Goal: Task Accomplishment & Management: Complete application form

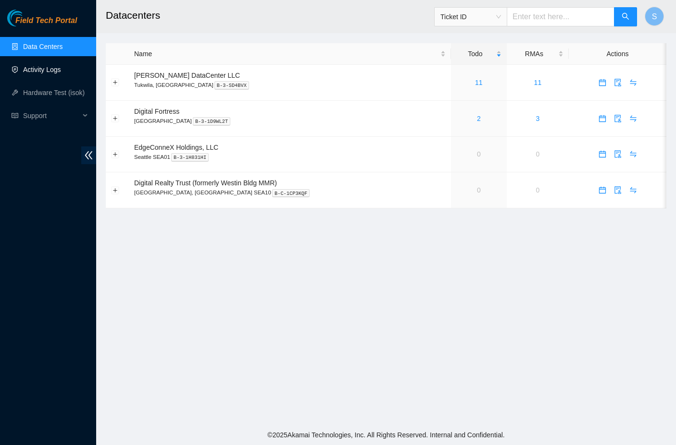
click at [49, 70] on link "Activity Logs" at bounding box center [42, 70] width 38 height 8
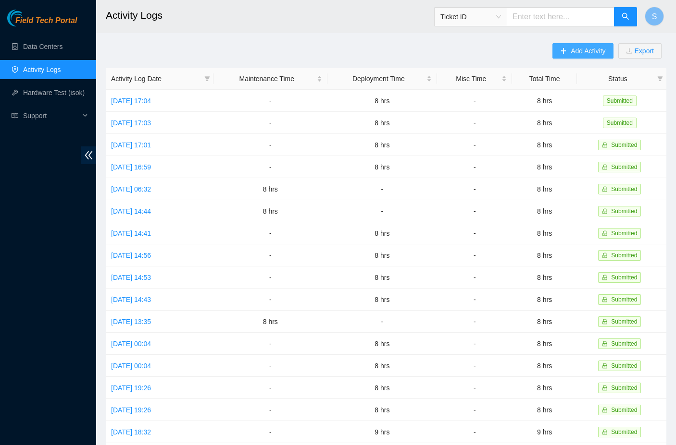
click at [578, 50] on span "Add Activity" at bounding box center [587, 51] width 35 height 11
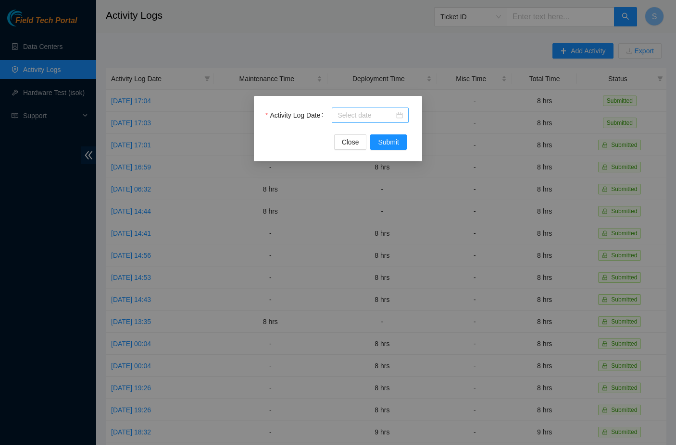
click at [398, 113] on div at bounding box center [369, 115] width 65 height 11
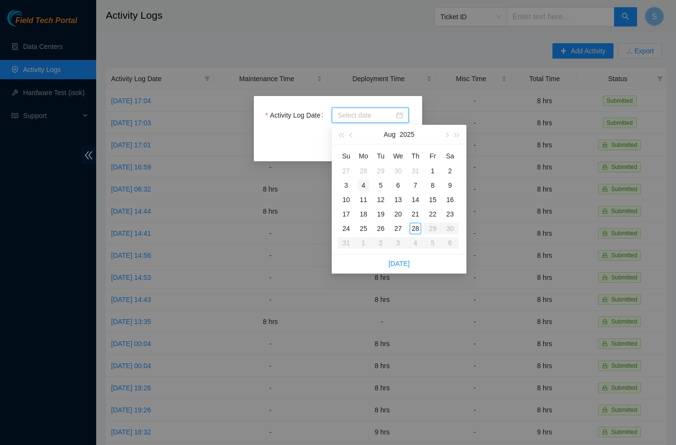
type input "[DATE]"
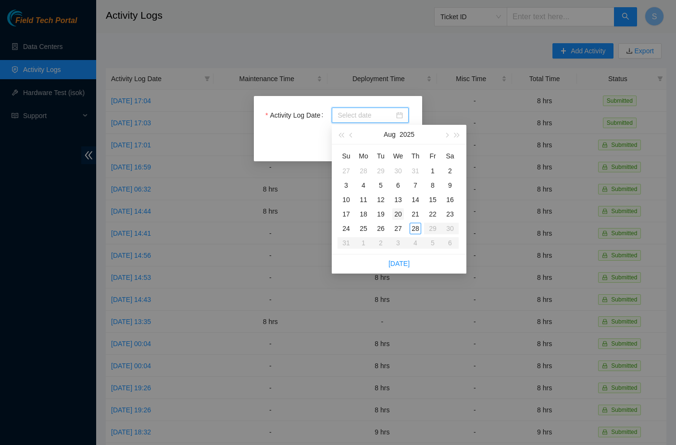
type input "[DATE]"
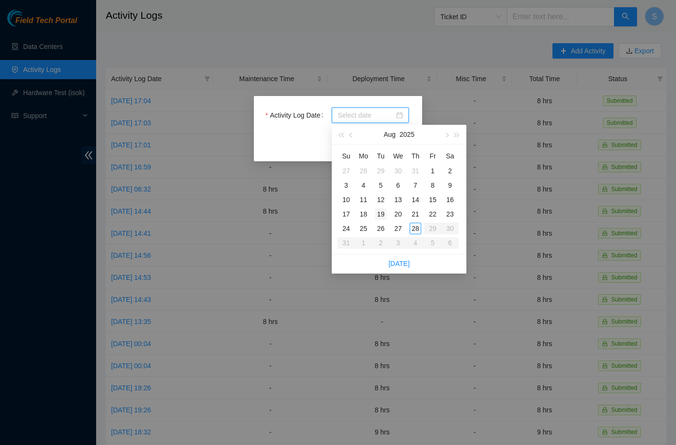
type input "[DATE]"
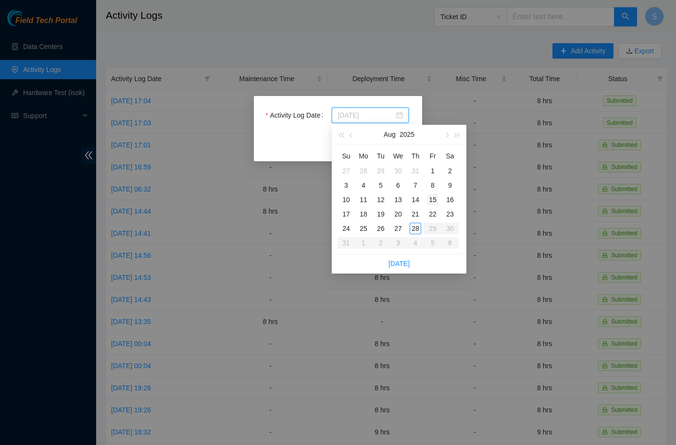
type input "[DATE]"
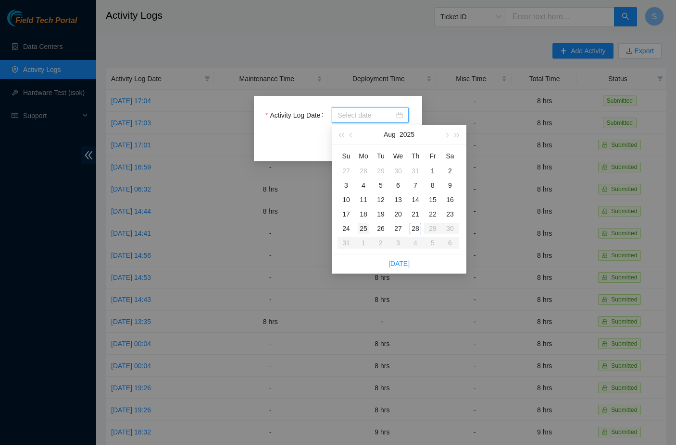
type input "[DATE]"
click at [367, 227] on div "25" at bounding box center [363, 229] width 12 height 12
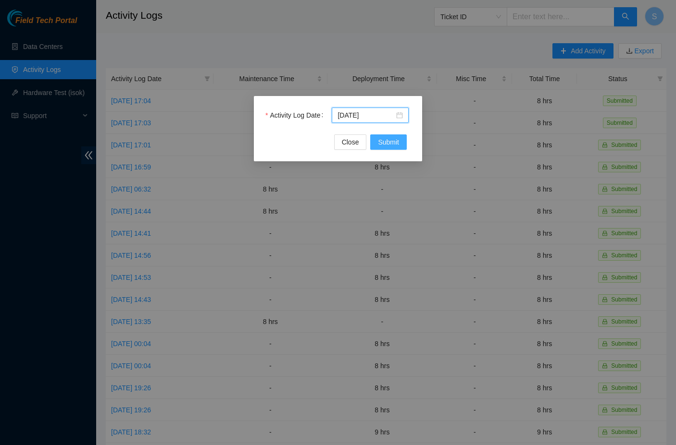
click at [383, 142] on span "Submit" at bounding box center [388, 142] width 21 height 11
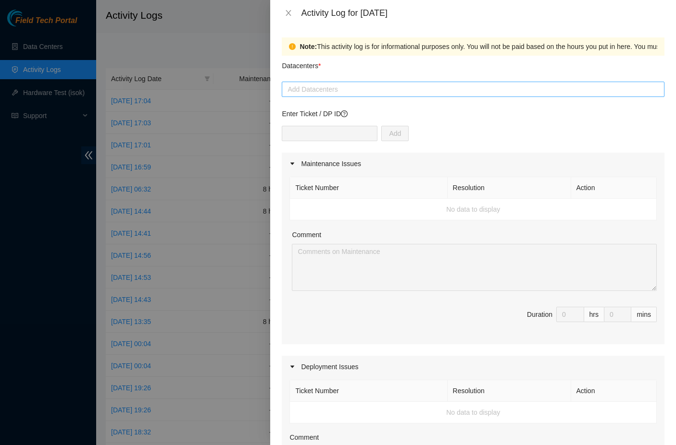
click at [351, 93] on div at bounding box center [473, 90] width 378 height 12
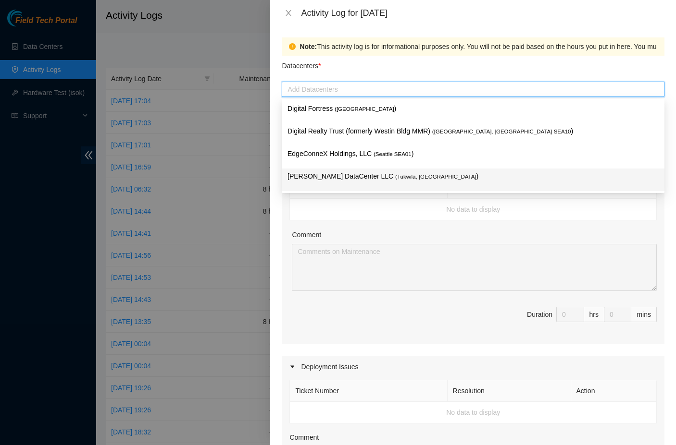
click at [355, 178] on p "[PERSON_NAME] DataCenter LLC ( [GEOGRAPHIC_DATA], [GEOGRAPHIC_DATA] )" at bounding box center [472, 176] width 371 height 11
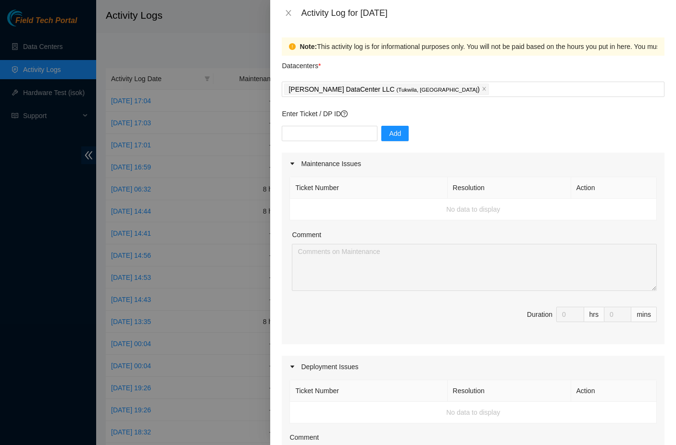
click at [331, 217] on td "No data to display" at bounding box center [473, 210] width 367 height 22
click at [334, 138] on input "text" at bounding box center [330, 133] width 96 height 15
type input "S"
type input "DP77025"
click at [380, 128] on div "DP77025 Add" at bounding box center [473, 139] width 382 height 27
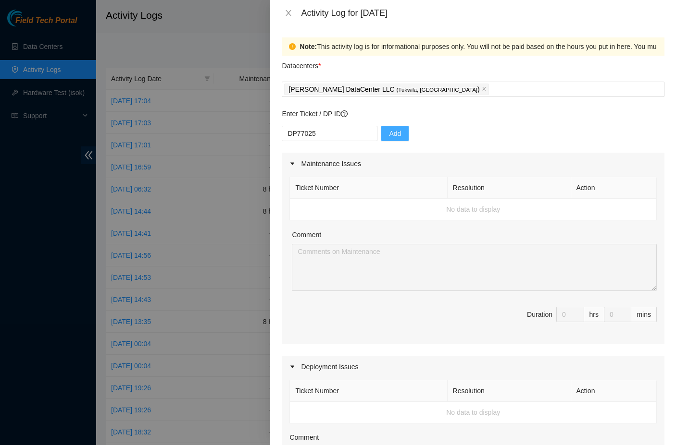
click at [393, 128] on button "Add" at bounding box center [394, 133] width 27 height 15
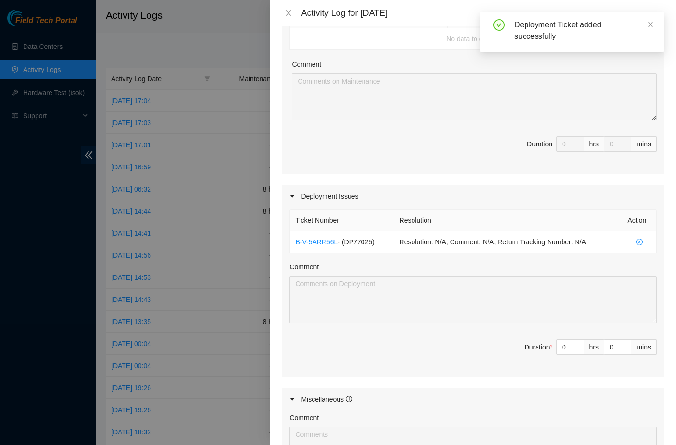
scroll to position [173, 0]
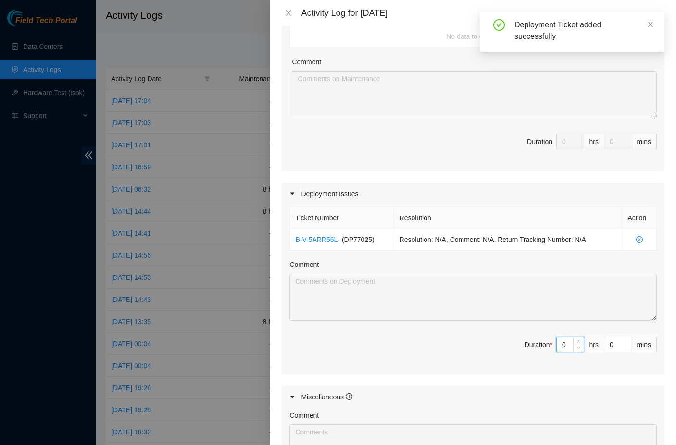
click at [568, 350] on input "0" at bounding box center [569, 345] width 27 height 14
type input "8"
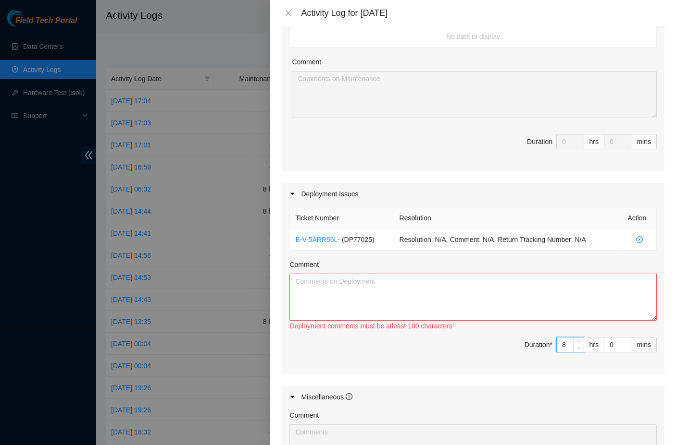
type input "8"
click at [464, 293] on textarea "Comment" at bounding box center [472, 297] width 367 height 47
type textarea "F"
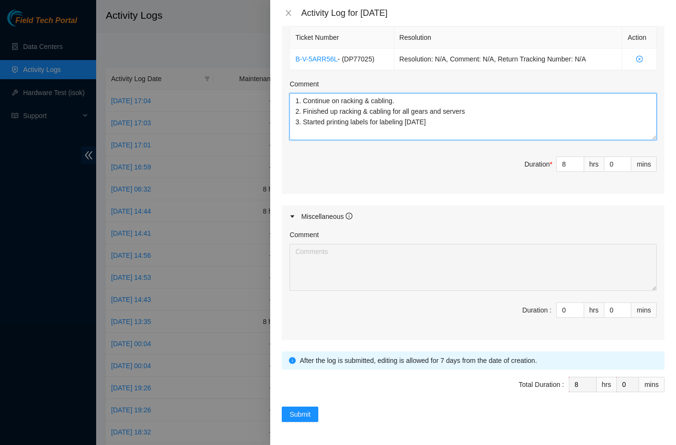
scroll to position [353, 0]
type textarea "1. Continue on racking & cabling. 2. Finished up racking & cabling for all gear…"
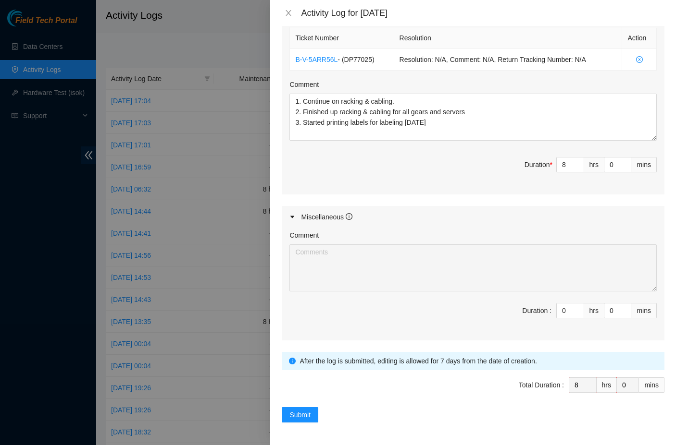
click at [308, 405] on form "Datacenters * [PERSON_NAME] DataCenter LLC ( [GEOGRAPHIC_DATA], [GEOGRAPHIC_DAT…" at bounding box center [473, 63] width 382 height 720
click at [307, 416] on span "Submit" at bounding box center [299, 415] width 21 height 11
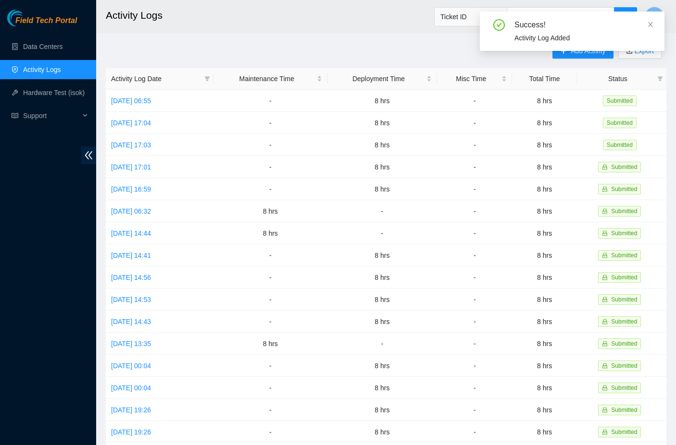
click at [560, 57] on div "Success! Activity Log Added" at bounding box center [571, 35] width 184 height 47
click at [650, 25] on icon "close" at bounding box center [650, 24] width 7 height 7
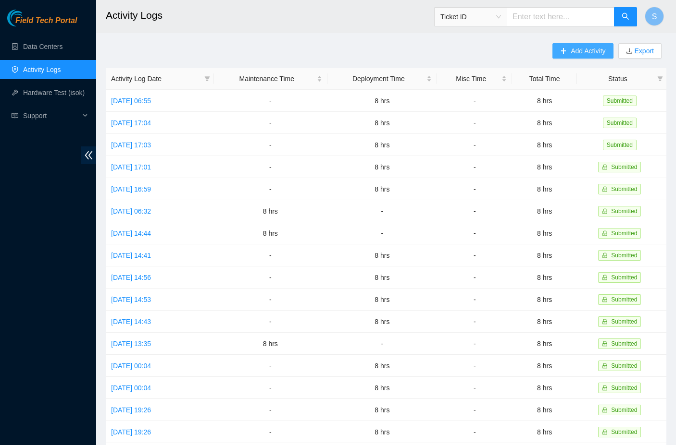
click at [583, 51] on span "Add Activity" at bounding box center [587, 51] width 35 height 11
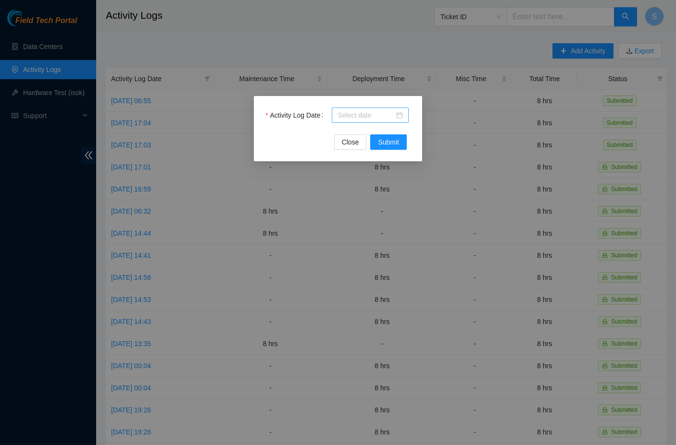
click at [404, 121] on div at bounding box center [370, 115] width 77 height 15
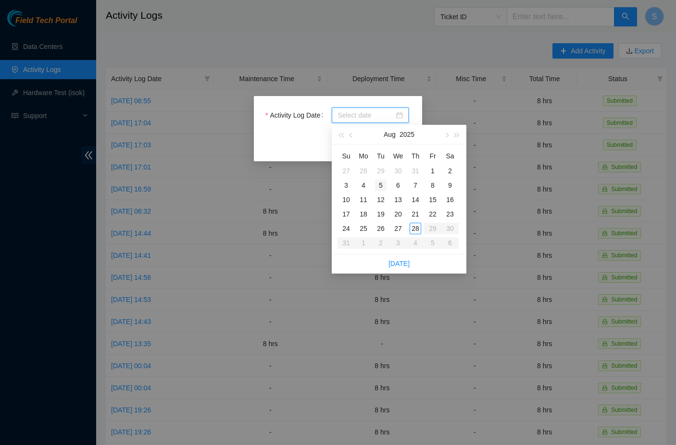
type input "[DATE]"
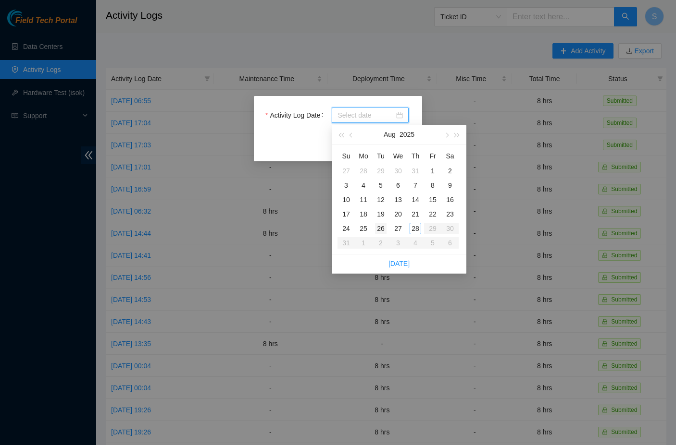
type input "[DATE]"
click at [379, 228] on div "26" at bounding box center [381, 229] width 12 height 12
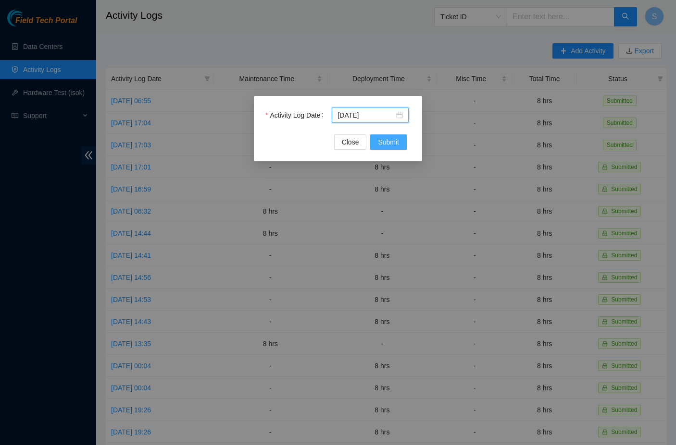
click at [385, 138] on span "Submit" at bounding box center [388, 142] width 21 height 11
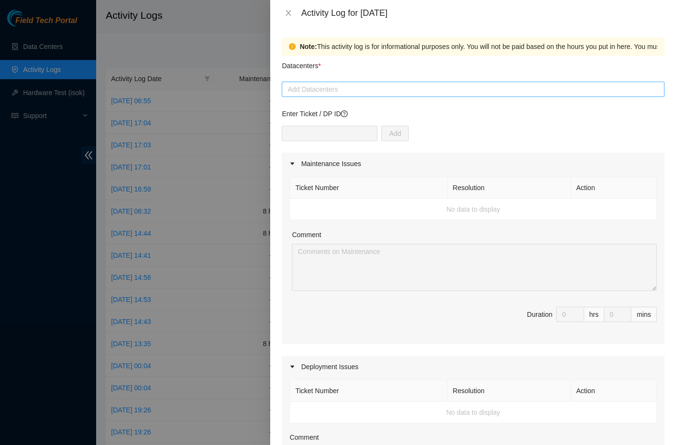
click at [352, 88] on div at bounding box center [473, 90] width 378 height 12
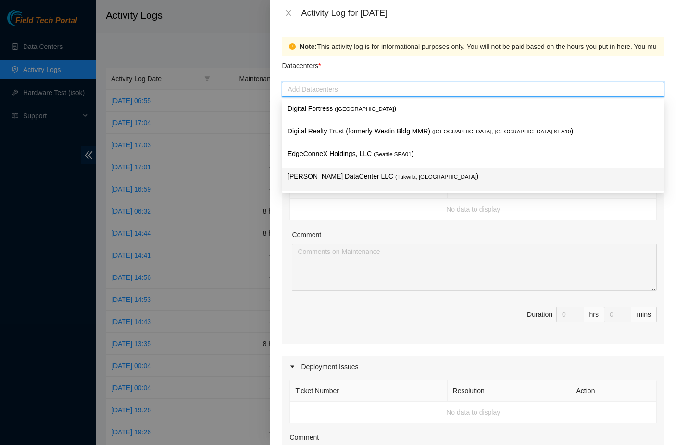
click at [337, 172] on p "[PERSON_NAME] DataCenter LLC ( [GEOGRAPHIC_DATA], [GEOGRAPHIC_DATA] )" at bounding box center [472, 176] width 371 height 11
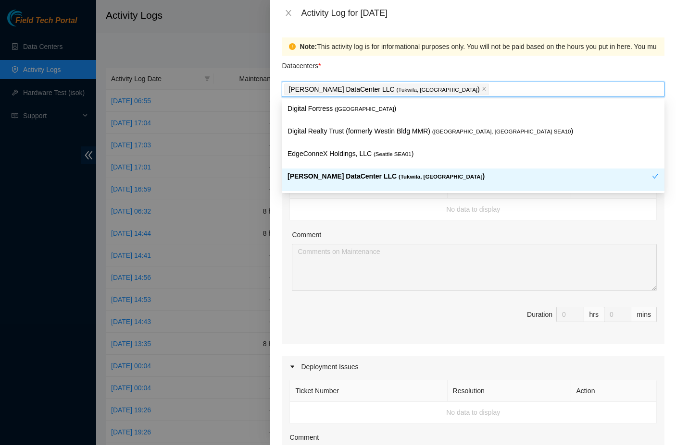
click at [309, 207] on td "No data to display" at bounding box center [473, 210] width 367 height 22
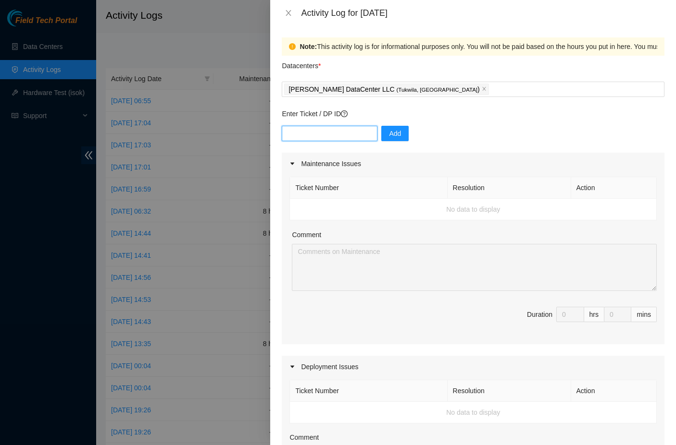
click at [333, 135] on input "text" at bounding box center [330, 133] width 96 height 15
type input "DP77025"
click at [394, 136] on span "Add" at bounding box center [395, 133] width 12 height 11
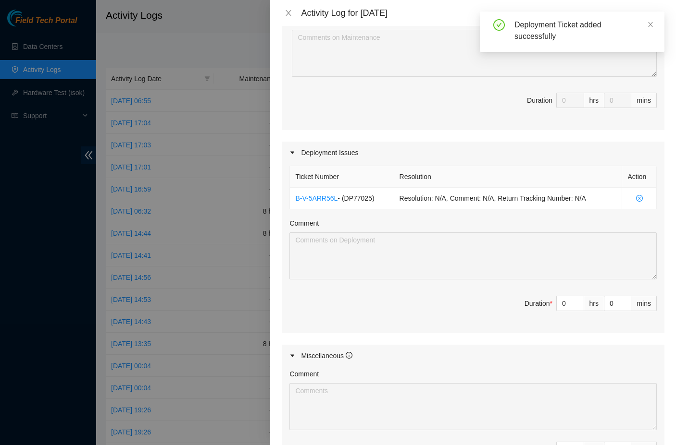
scroll to position [220, 0]
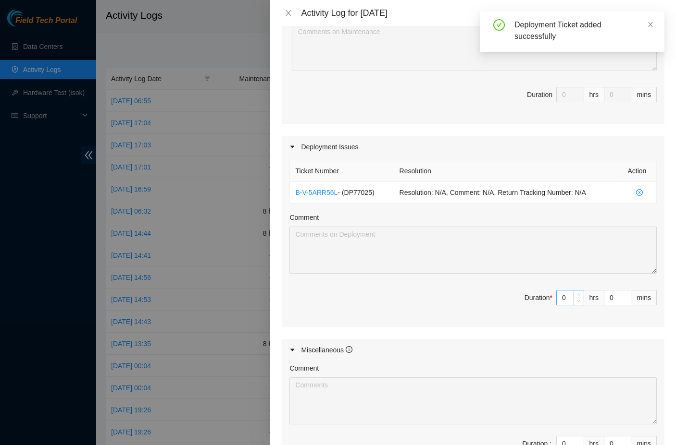
click at [570, 295] on input "0" at bounding box center [569, 298] width 27 height 14
type input "8"
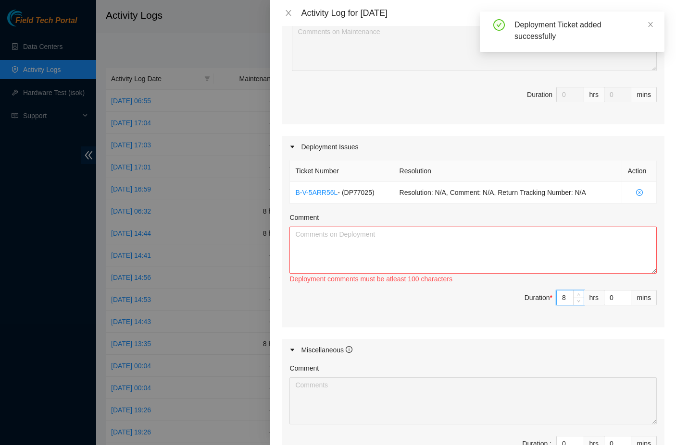
type input "8"
click at [448, 249] on textarea "Comment" at bounding box center [472, 250] width 367 height 47
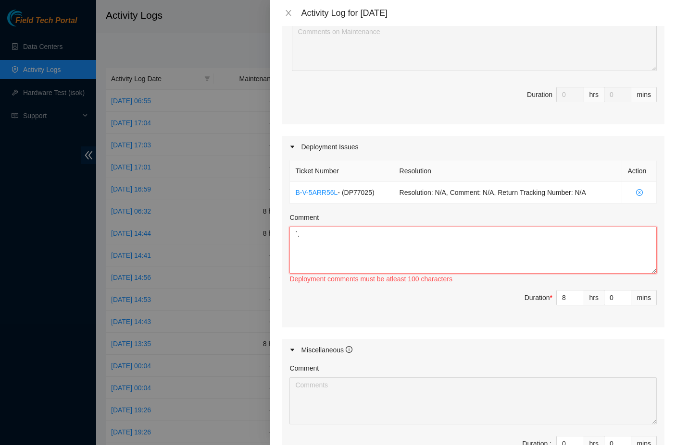
type textarea "`"
click at [232, 34] on div at bounding box center [338, 222] width 676 height 445
click at [385, 250] on textarea "1. Finished label" at bounding box center [472, 250] width 367 height 47
click at [384, 238] on textarea "1. Finished label" at bounding box center [472, 250] width 367 height 47
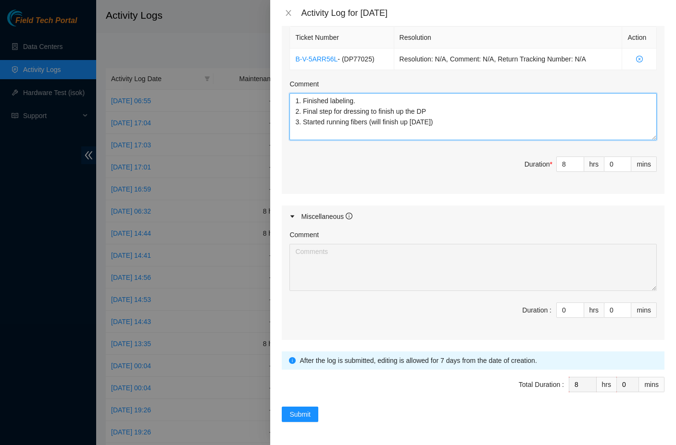
scroll to position [353, 0]
type textarea "1. Finished labeling. 2. Final step for dressing to finish up the DP 3. Started…"
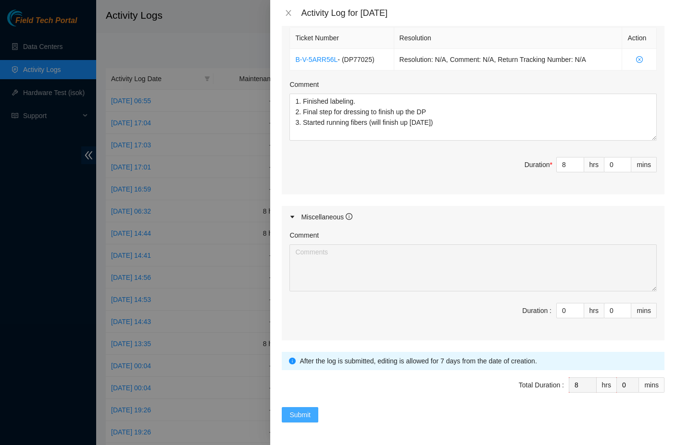
click at [307, 414] on span "Submit" at bounding box center [299, 415] width 21 height 11
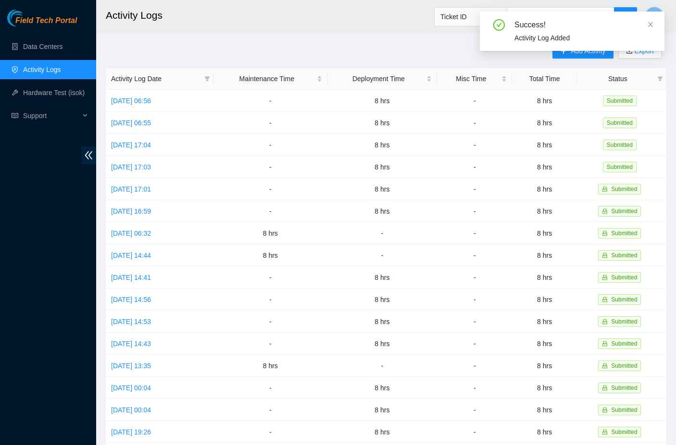
click at [581, 55] on div "Success! Activity Log Added" at bounding box center [571, 35] width 184 height 47
click at [651, 24] on icon "close" at bounding box center [650, 24] width 5 height 5
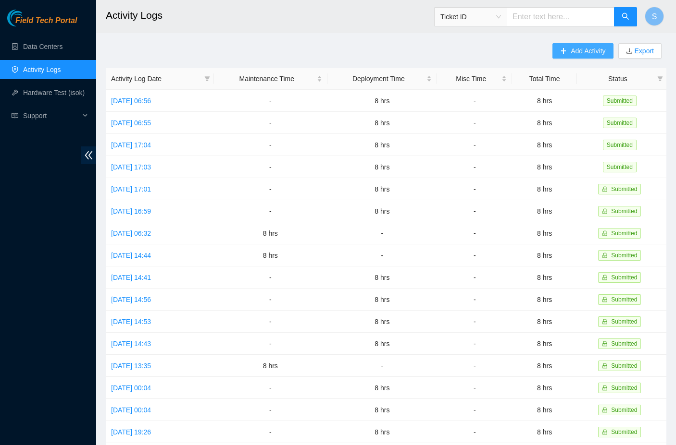
click at [577, 49] on span "Add Activity" at bounding box center [587, 51] width 35 height 11
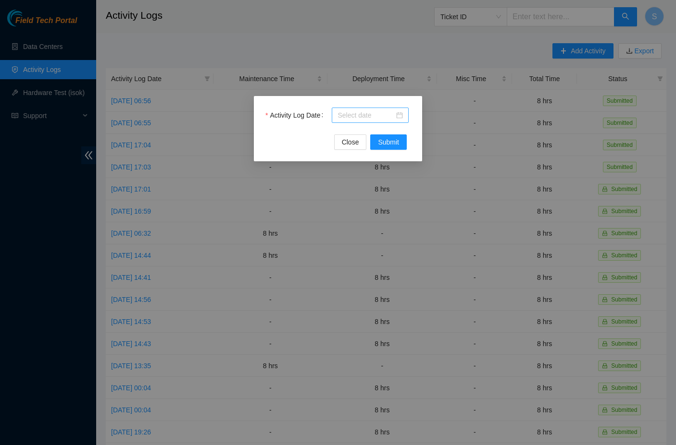
click at [377, 121] on div at bounding box center [370, 115] width 77 height 15
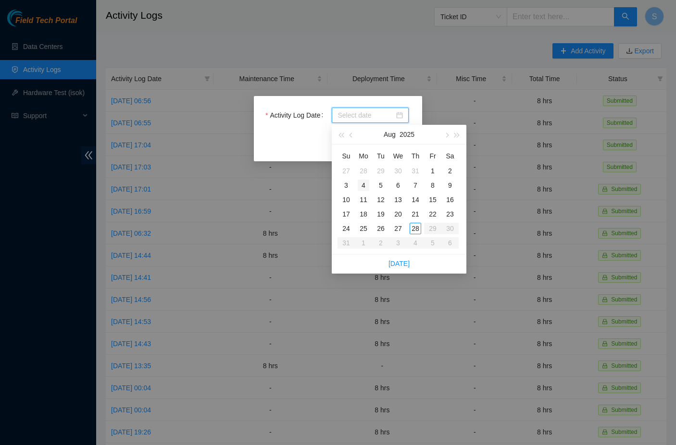
type input "[DATE]"
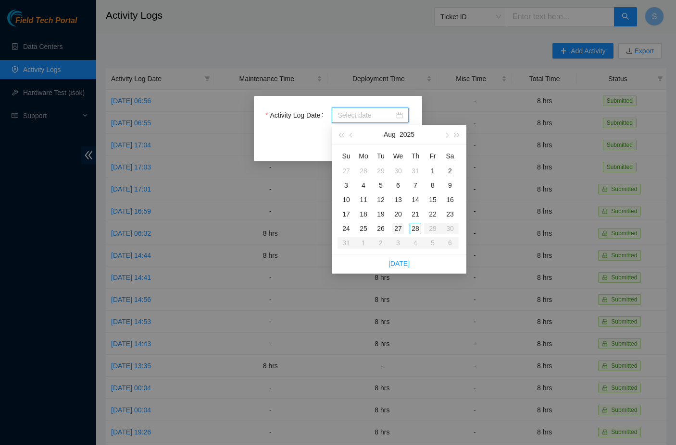
type input "[DATE]"
click at [395, 229] on div "27" at bounding box center [398, 229] width 12 height 12
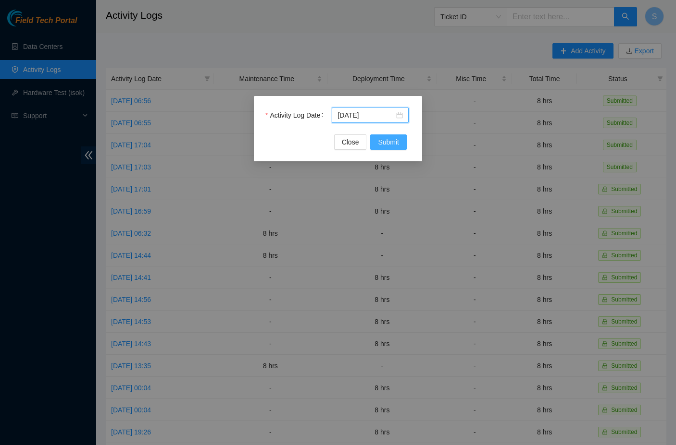
click at [382, 145] on span "Submit" at bounding box center [388, 142] width 21 height 11
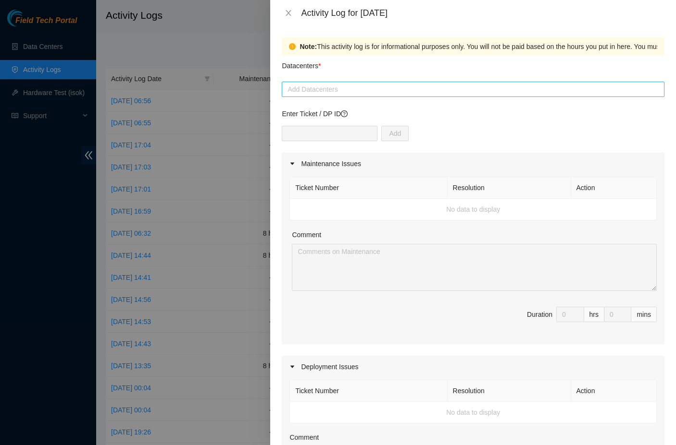
click at [339, 94] on div at bounding box center [473, 90] width 378 height 12
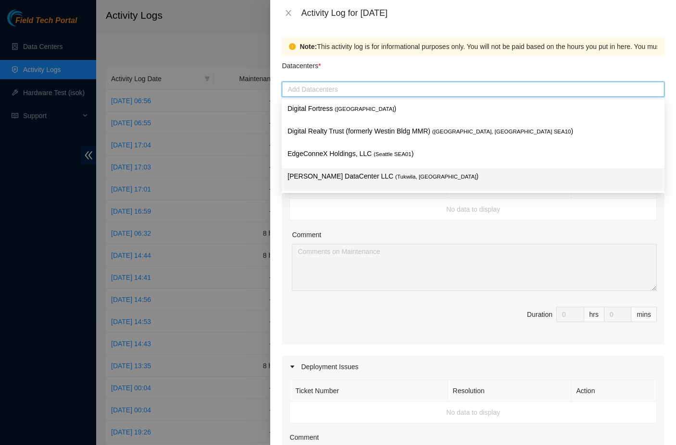
click at [329, 184] on div "[PERSON_NAME] DataCenter LLC ( [GEOGRAPHIC_DATA], [GEOGRAPHIC_DATA] )" at bounding box center [472, 180] width 371 height 18
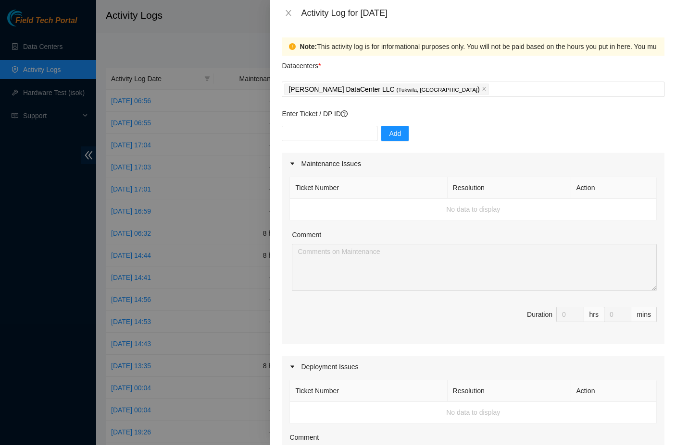
click at [296, 209] on td "No data to display" at bounding box center [473, 210] width 367 height 22
click at [315, 135] on input "text" at bounding box center [330, 133] width 96 height 15
type input "DP77025"
click at [397, 141] on button "Add" at bounding box center [394, 133] width 27 height 15
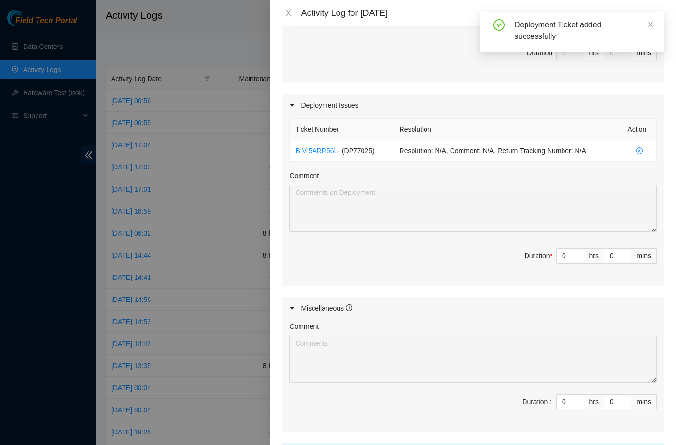
scroll to position [264, 0]
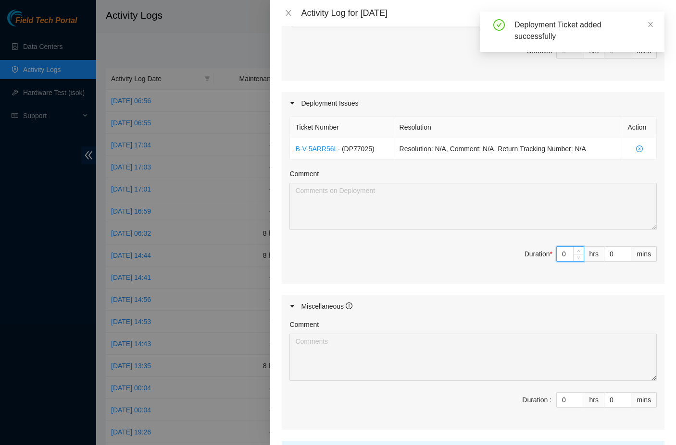
click at [570, 256] on input "0" at bounding box center [569, 254] width 27 height 14
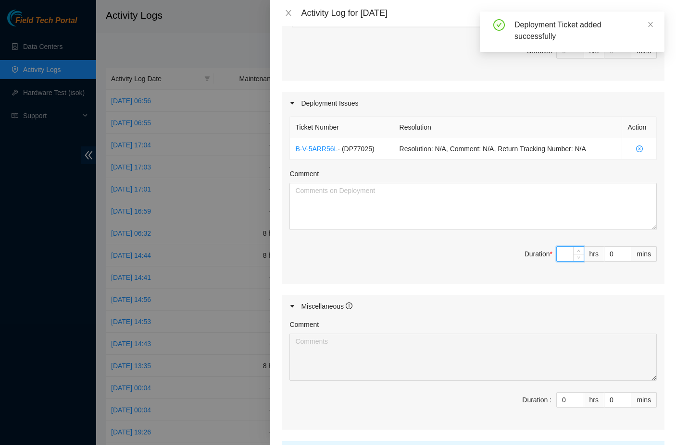
type input "8"
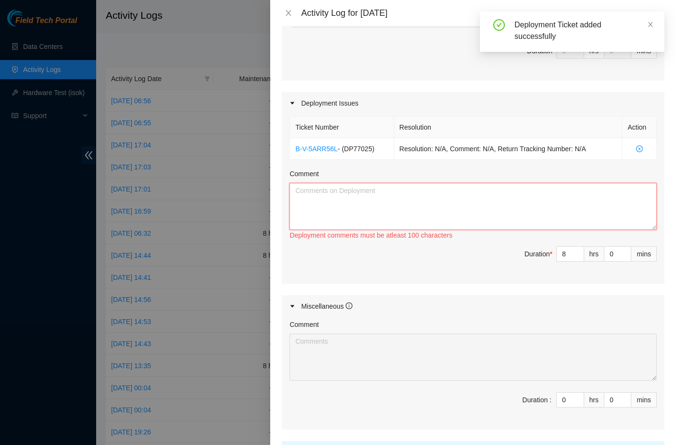
click at [430, 194] on textarea "Comment" at bounding box center [472, 206] width 367 height 47
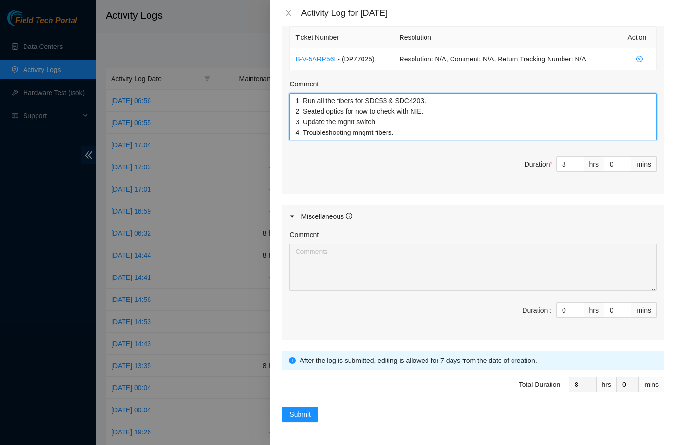
scroll to position [353, 0]
type textarea "1. Run all the fibers for SDC53 & SDC4203. 2. Seated optics for now to check wi…"
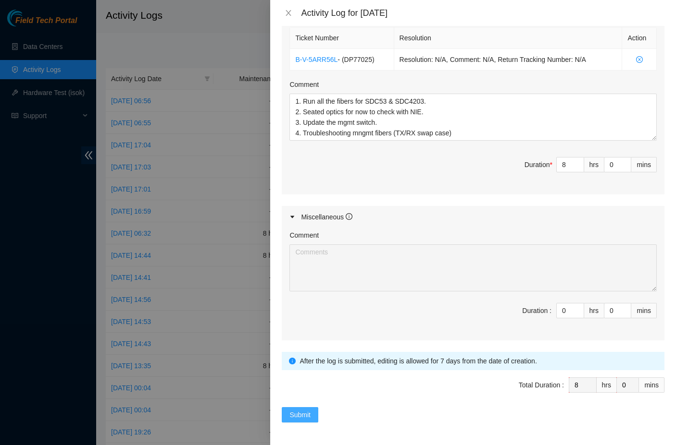
click at [307, 413] on span "Submit" at bounding box center [299, 415] width 21 height 11
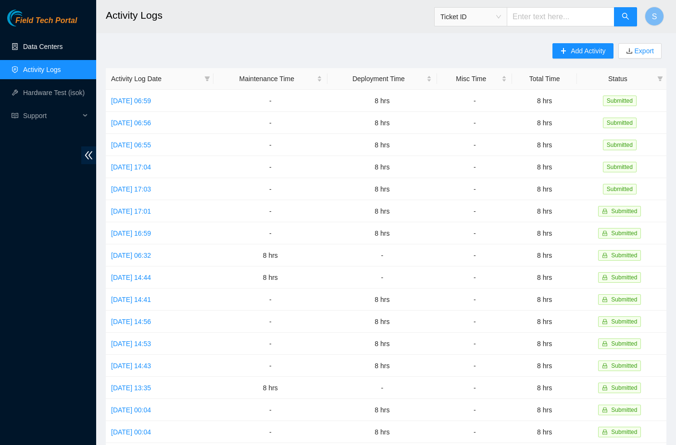
click at [62, 44] on link "Data Centers" at bounding box center [42, 47] width 39 height 8
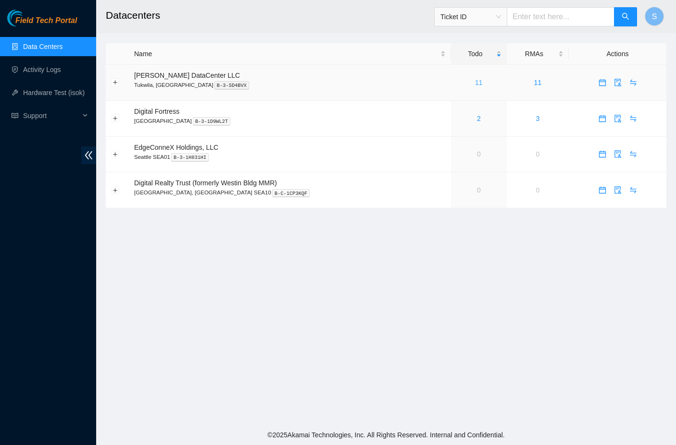
click at [475, 84] on link "11" at bounding box center [479, 83] width 8 height 8
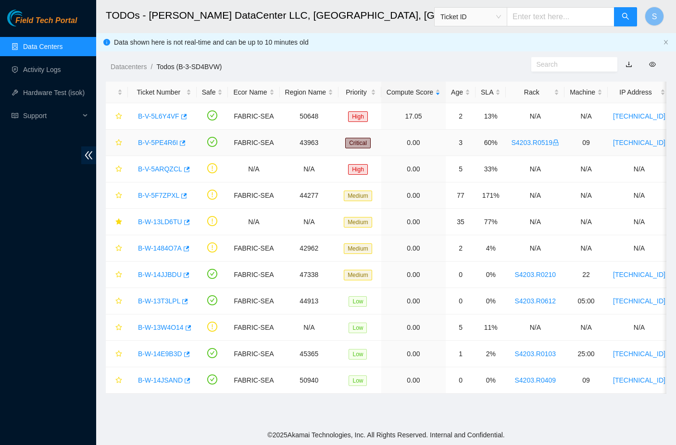
click at [169, 140] on link "B-V-5PE4R6I" at bounding box center [158, 143] width 40 height 8
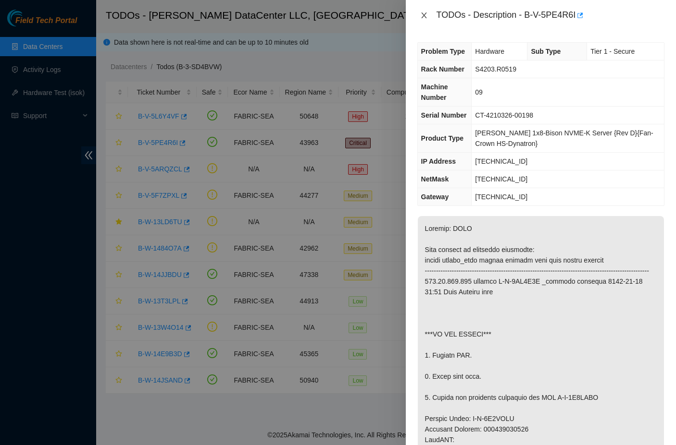
click at [426, 17] on icon "close" at bounding box center [424, 16] width 8 height 8
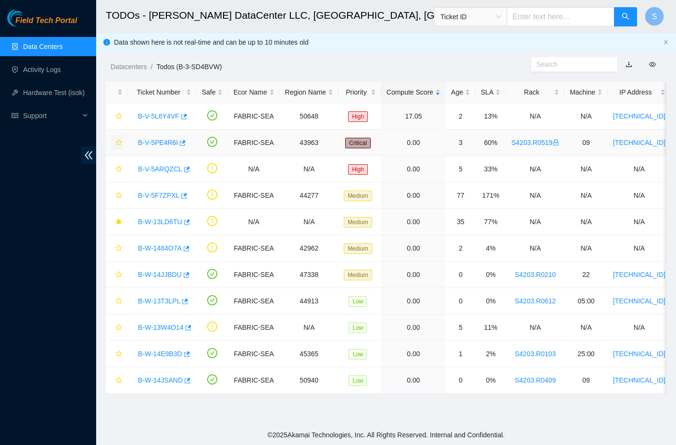
click at [118, 142] on icon "star" at bounding box center [118, 142] width 7 height 7
click at [35, 74] on link "Activity Logs" at bounding box center [42, 70] width 38 height 8
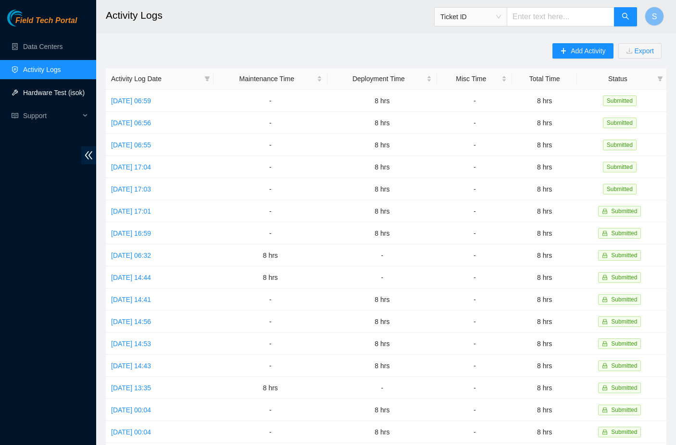
click at [46, 93] on link "Hardware Test (isok)" at bounding box center [53, 93] width 61 height 8
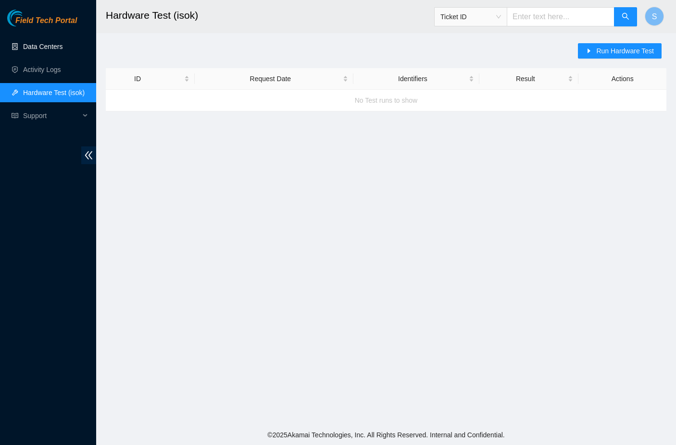
click at [48, 48] on link "Data Centers" at bounding box center [42, 47] width 39 height 8
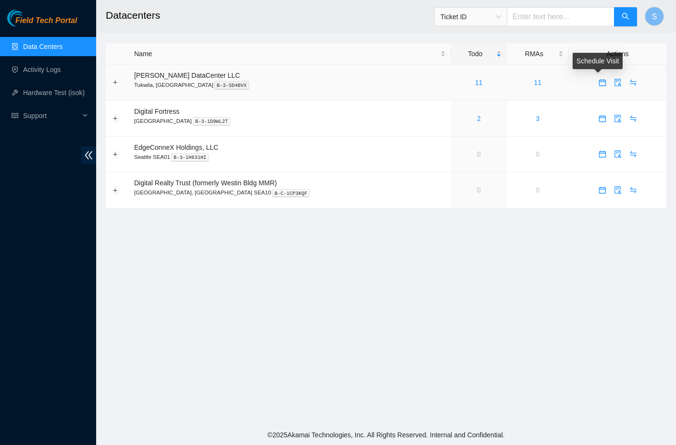
click at [598, 82] on icon "calendar" at bounding box center [602, 83] width 8 height 8
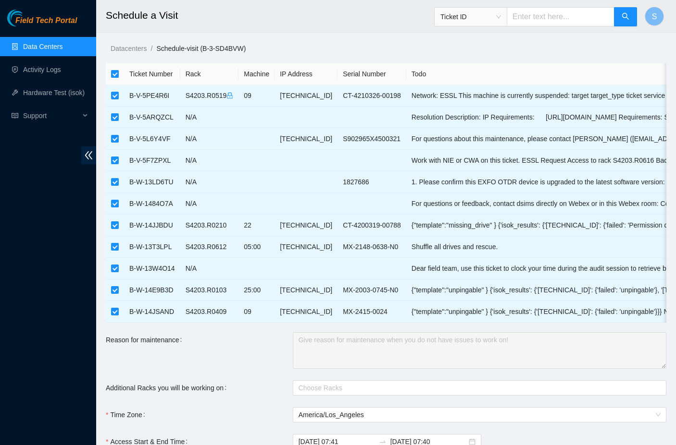
click at [115, 75] on input "checkbox" at bounding box center [115, 74] width 8 height 8
checkbox input "false"
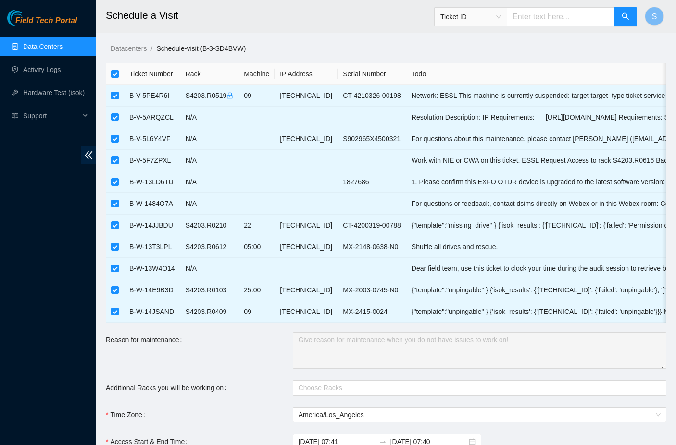
checkbox input "false"
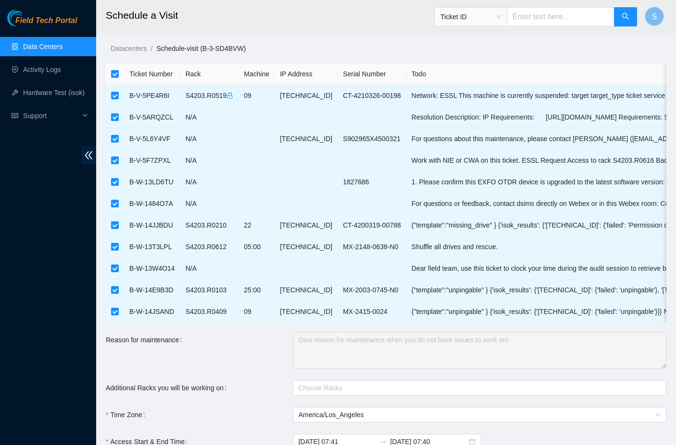
checkbox input "false"
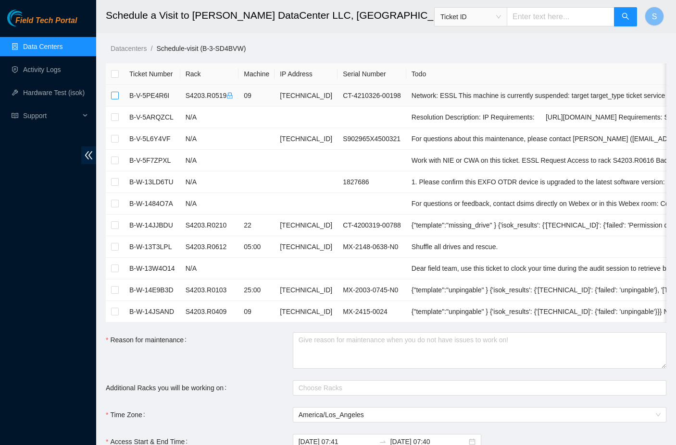
click at [116, 97] on input "checkbox" at bounding box center [115, 96] width 8 height 8
checkbox input "true"
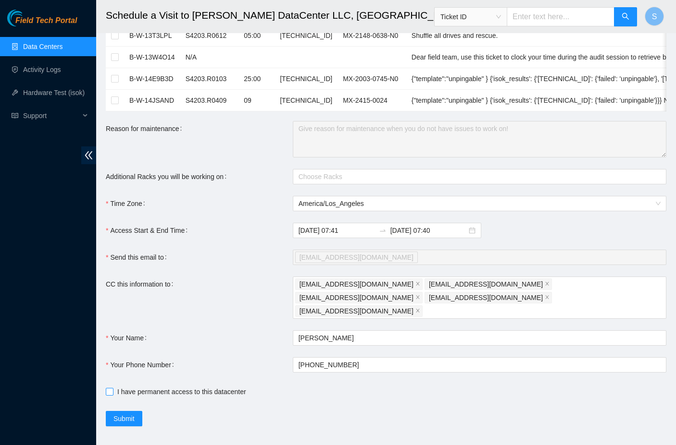
scroll to position [211, 0]
click at [131, 414] on span "Submit" at bounding box center [123, 419] width 21 height 11
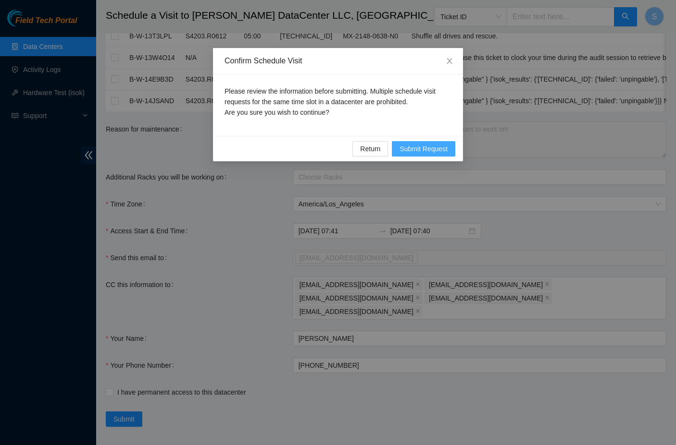
click at [422, 152] on span "Submit Request" at bounding box center [423, 149] width 48 height 11
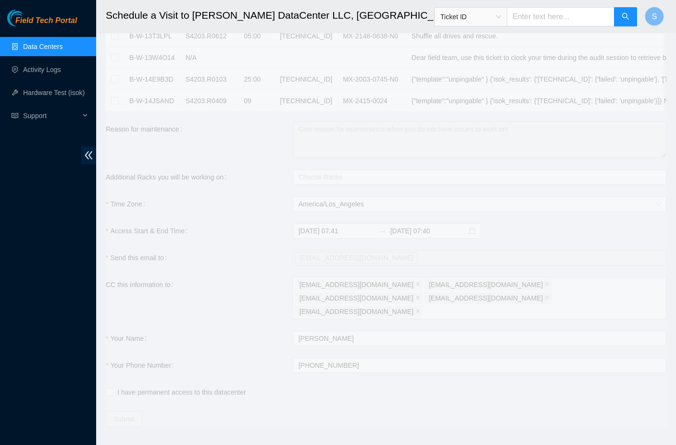
type input "[DATE] 07:42"
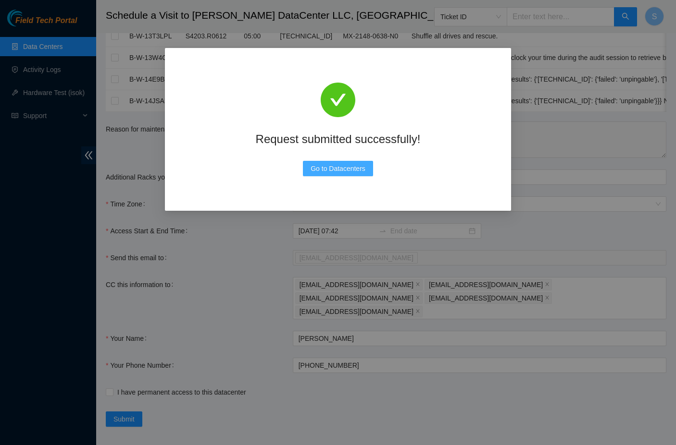
click at [357, 171] on span "Go to Datacenters" at bounding box center [337, 168] width 55 height 11
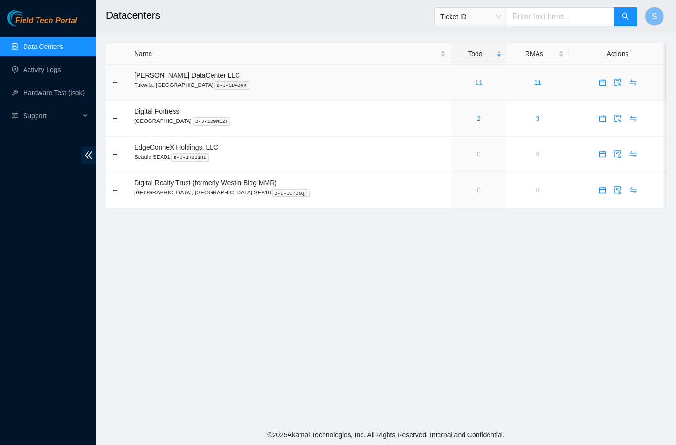
click at [475, 81] on link "11" at bounding box center [479, 83] width 8 height 8
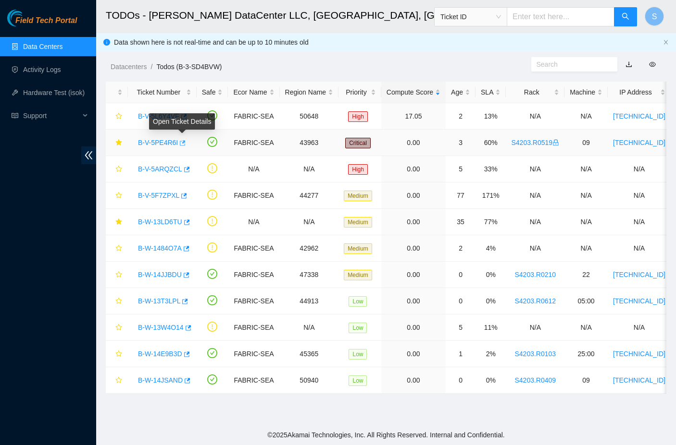
click at [185, 143] on button "button" at bounding box center [182, 142] width 8 height 15
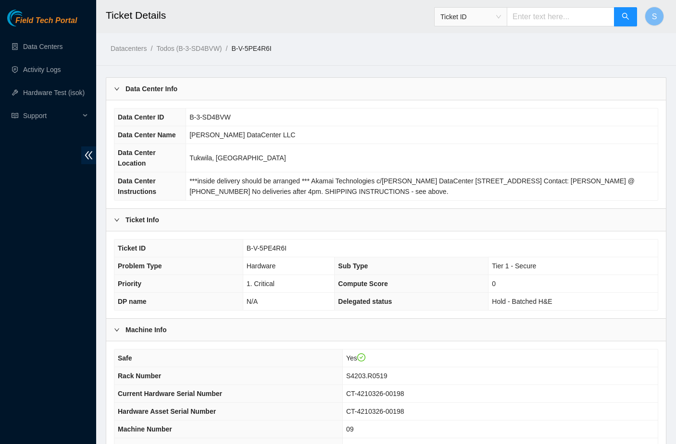
click at [218, 121] on td "B-3-SD4BVW" at bounding box center [421, 118] width 471 height 18
copy span "B-V-5PE4R6I"
drag, startPoint x: 307, startPoint y: 272, endPoint x: 246, endPoint y: 270, distance: 61.5
click at [246, 258] on td "B-V-5PE4R6I" at bounding box center [450, 249] width 415 height 18
